Goal: Information Seeking & Learning: Find contact information

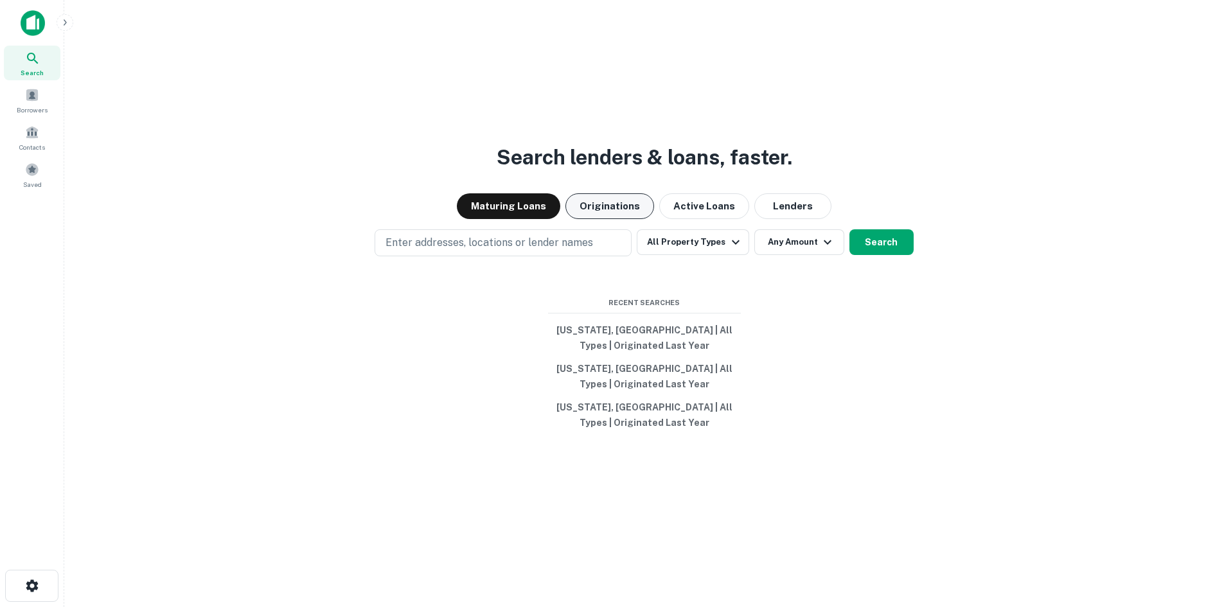
click at [611, 208] on button "Originations" at bounding box center [609, 206] width 89 height 26
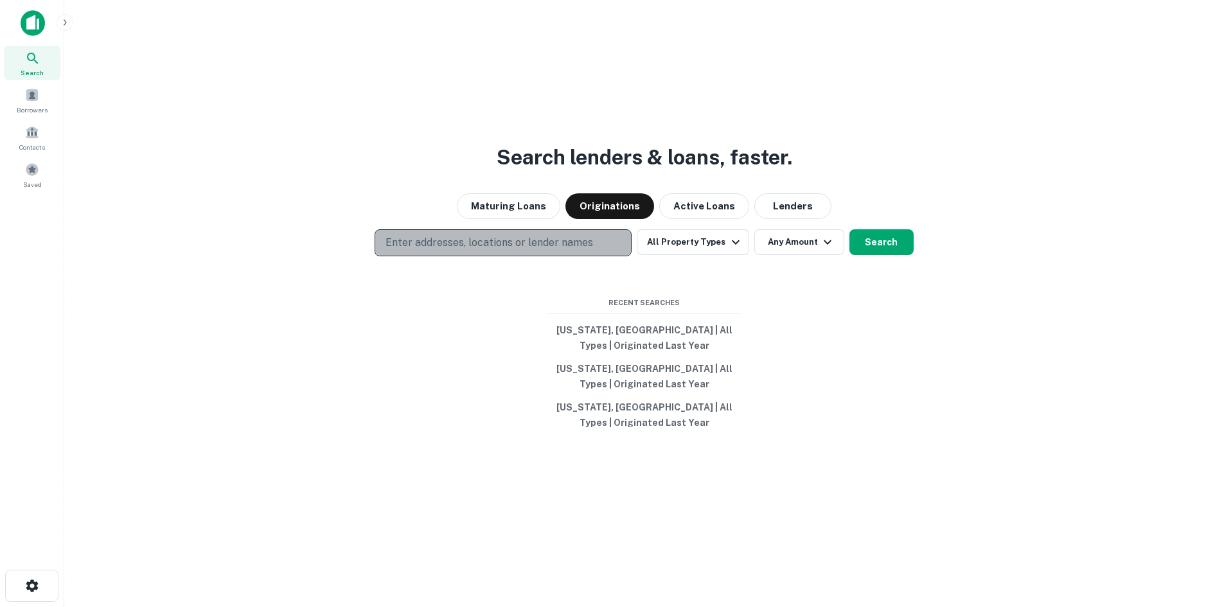
click at [500, 247] on p "Enter addresses, locations or lender names" at bounding box center [489, 242] width 208 height 15
type input "*"
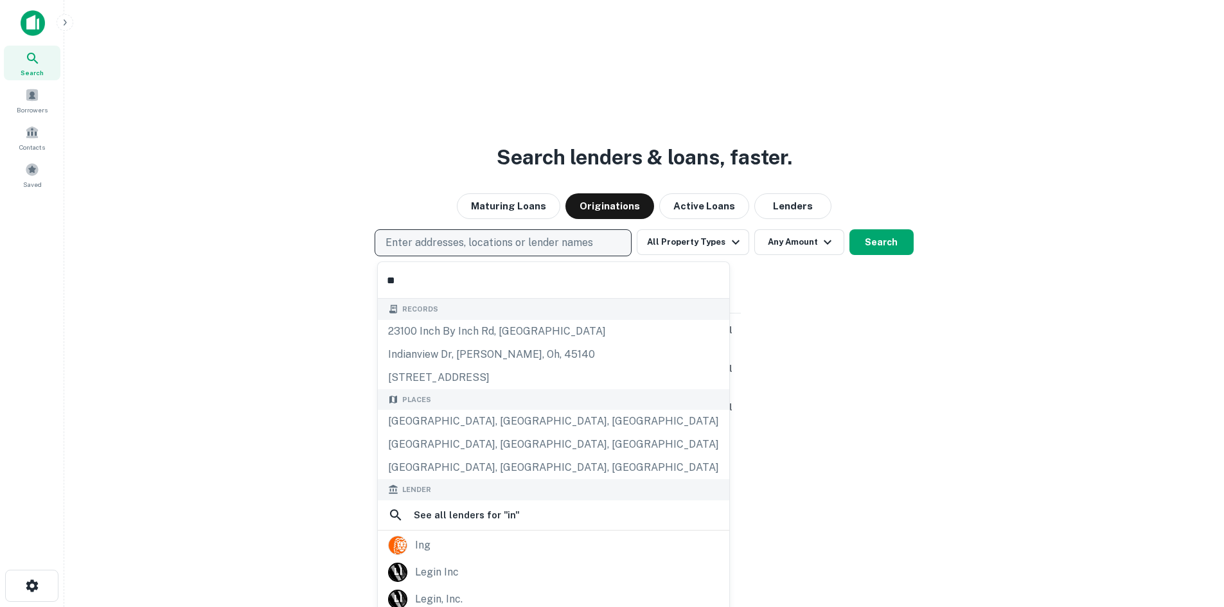
type input "*"
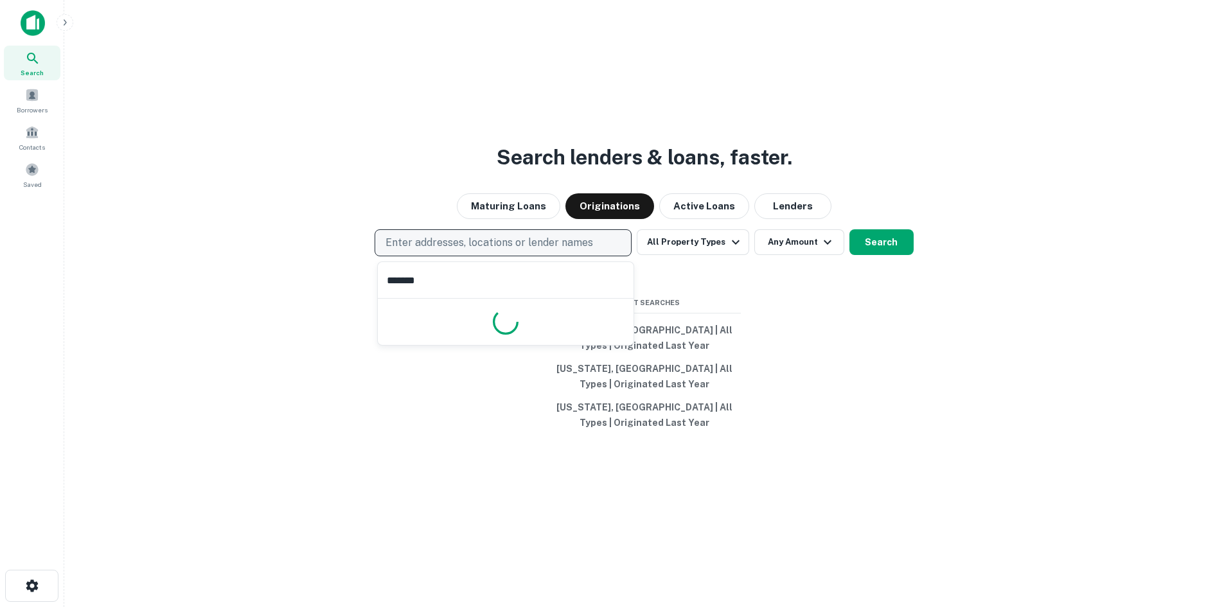
type input "********"
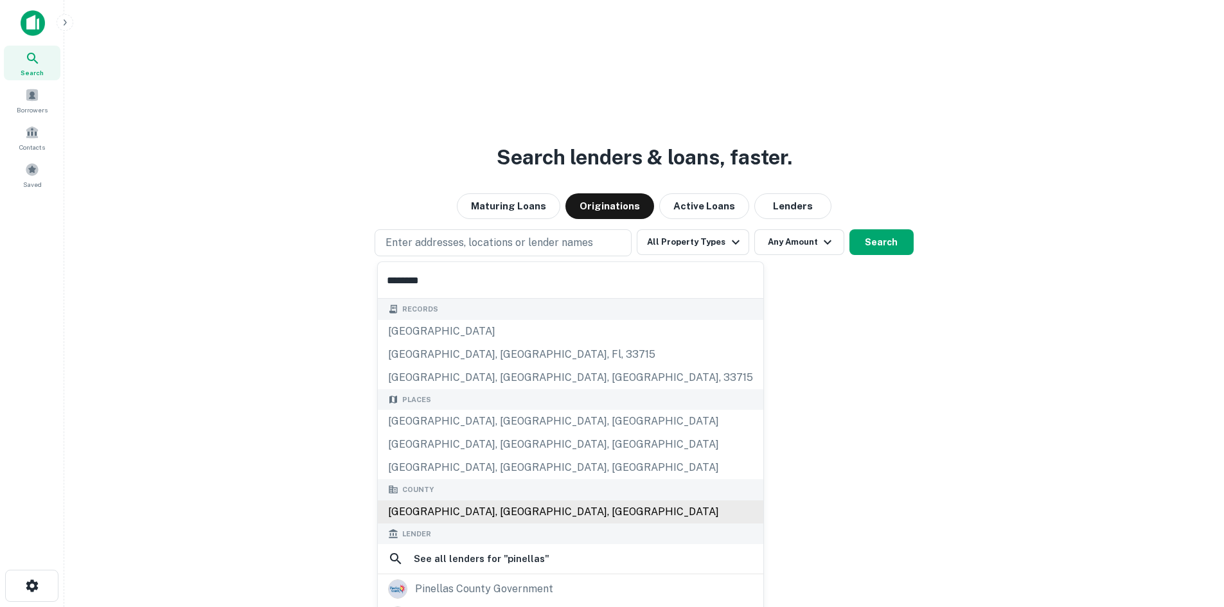
click at [447, 506] on div "[GEOGRAPHIC_DATA], [GEOGRAPHIC_DATA], [GEOGRAPHIC_DATA]" at bounding box center [570, 511] width 385 height 23
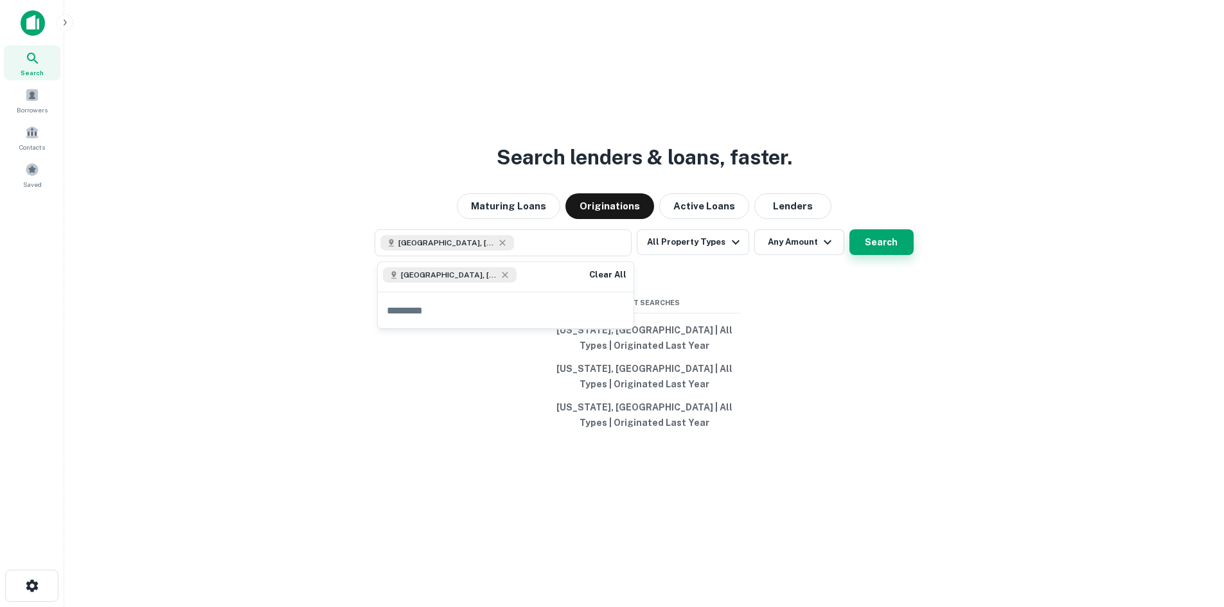
click at [899, 236] on button "Search" at bounding box center [881, 242] width 64 height 26
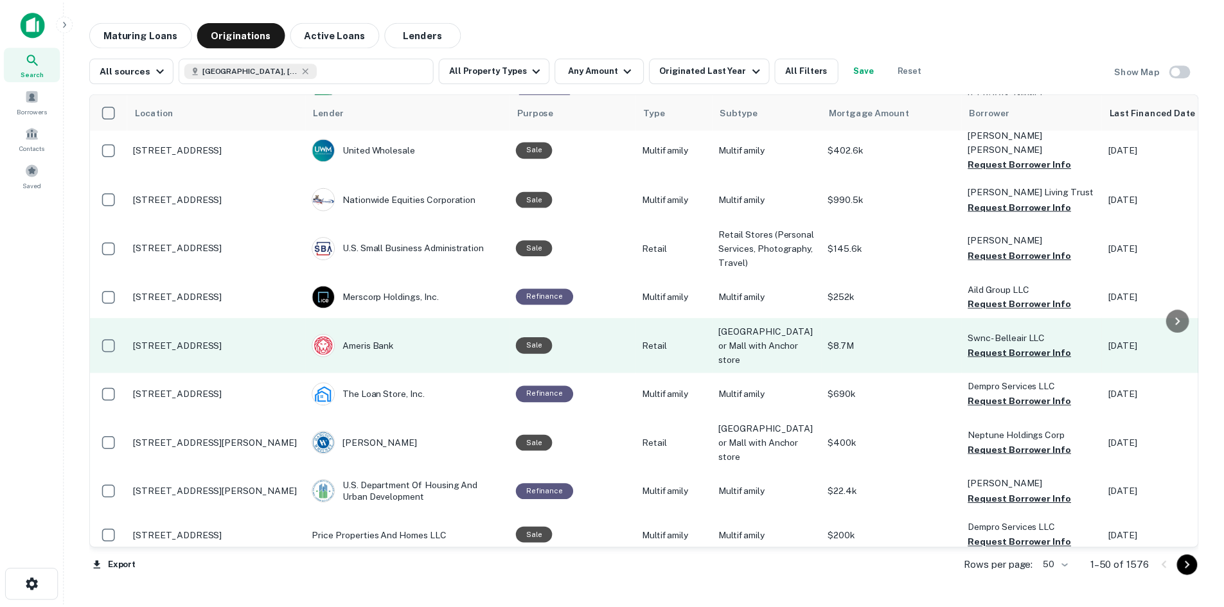
scroll to position [578, 0]
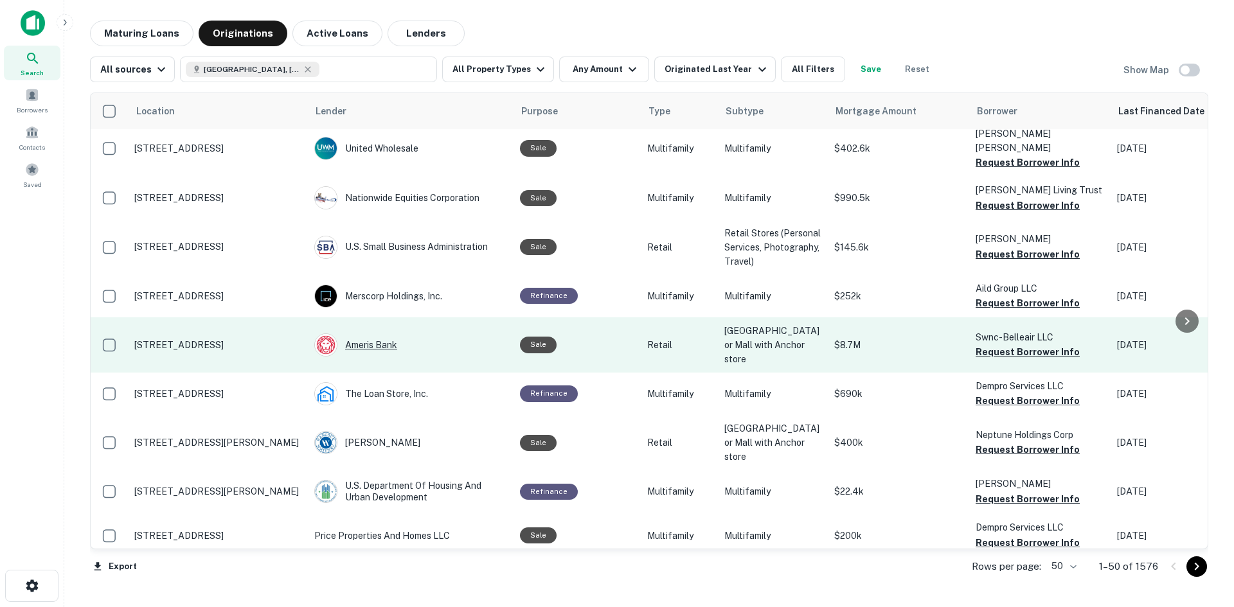
click at [381, 333] on div "Ameris Bank" at bounding box center [410, 344] width 193 height 23
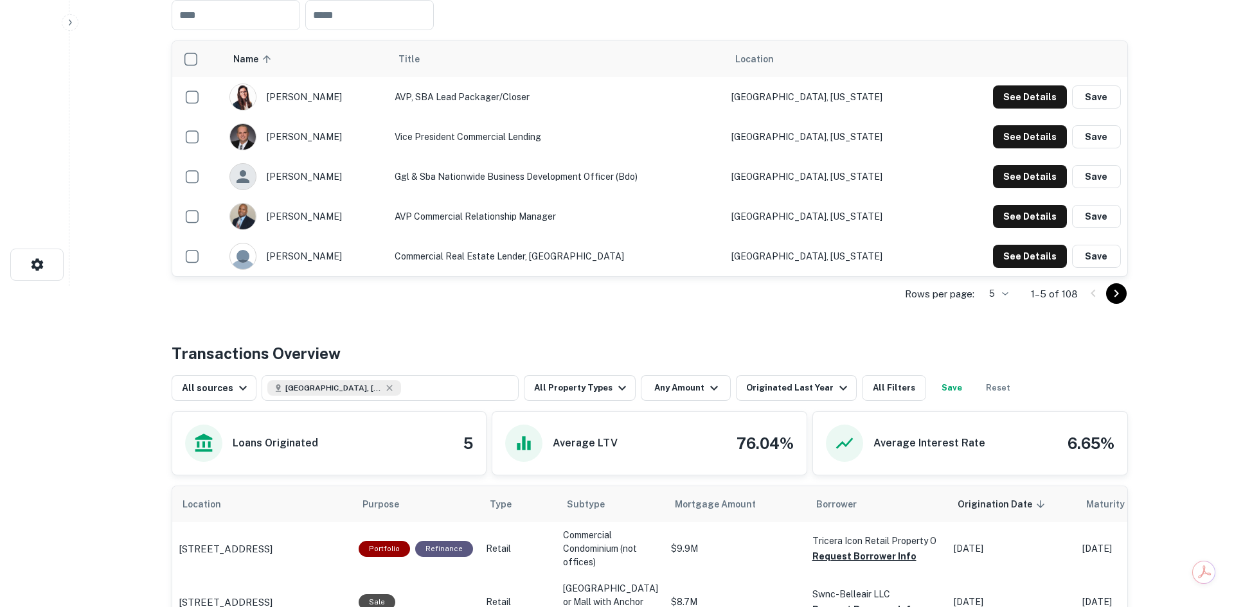
scroll to position [193, 0]
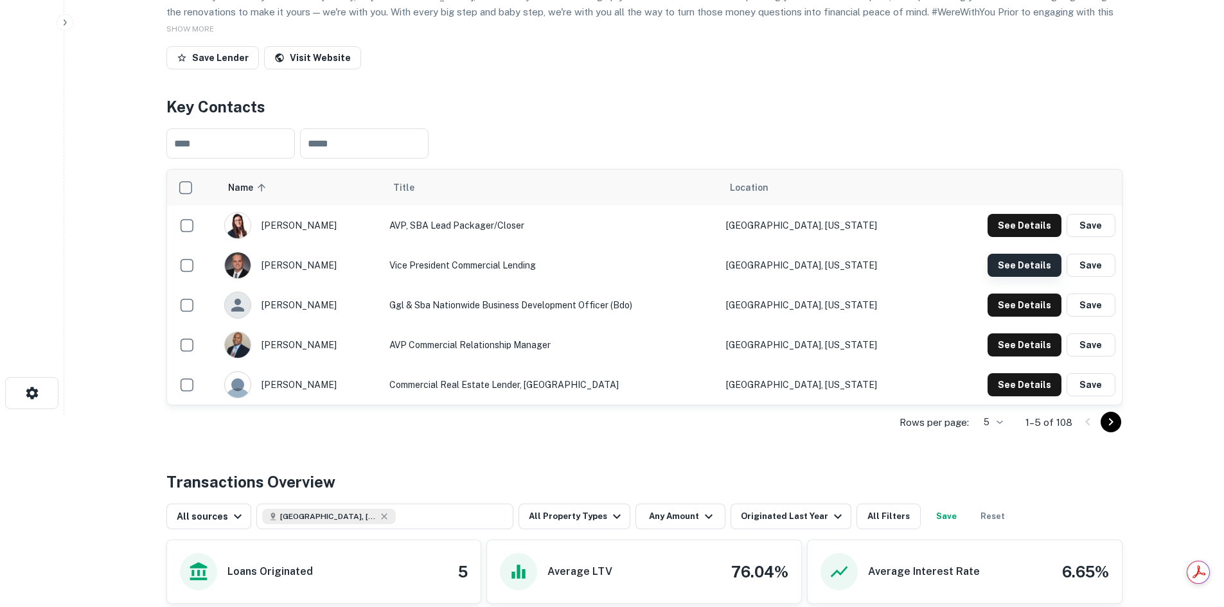
click at [1021, 263] on button "See Details" at bounding box center [1024, 265] width 74 height 23
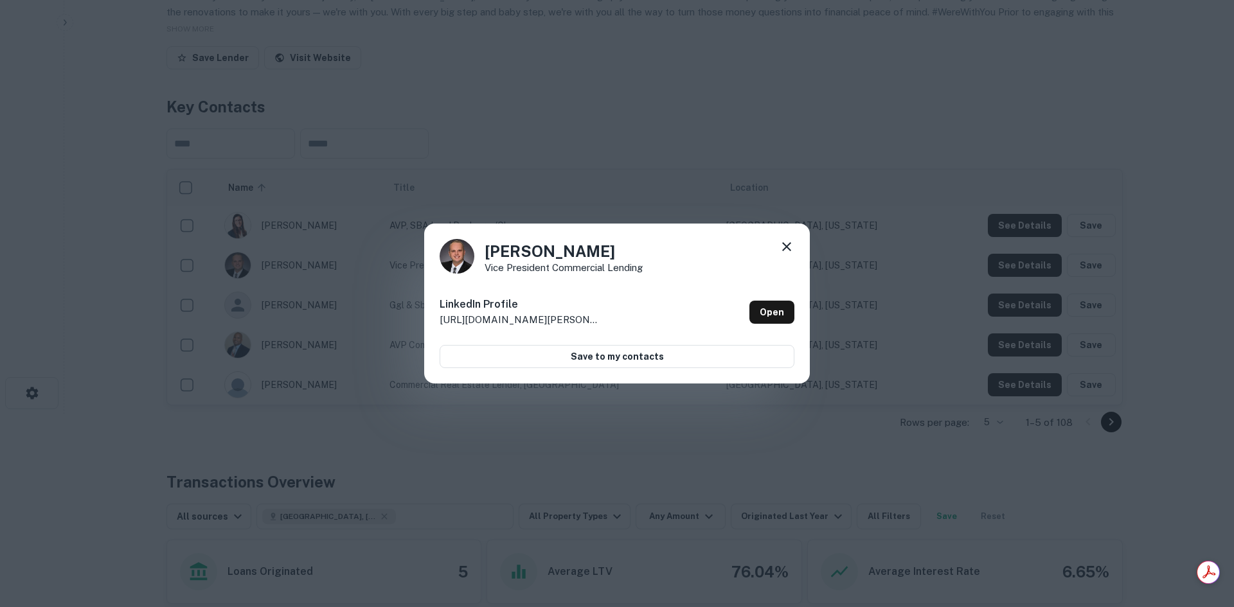
click at [462, 255] on img at bounding box center [456, 256] width 35 height 35
click at [778, 317] on link "Open" at bounding box center [771, 312] width 45 height 23
